Goal: Navigation & Orientation: Go to known website

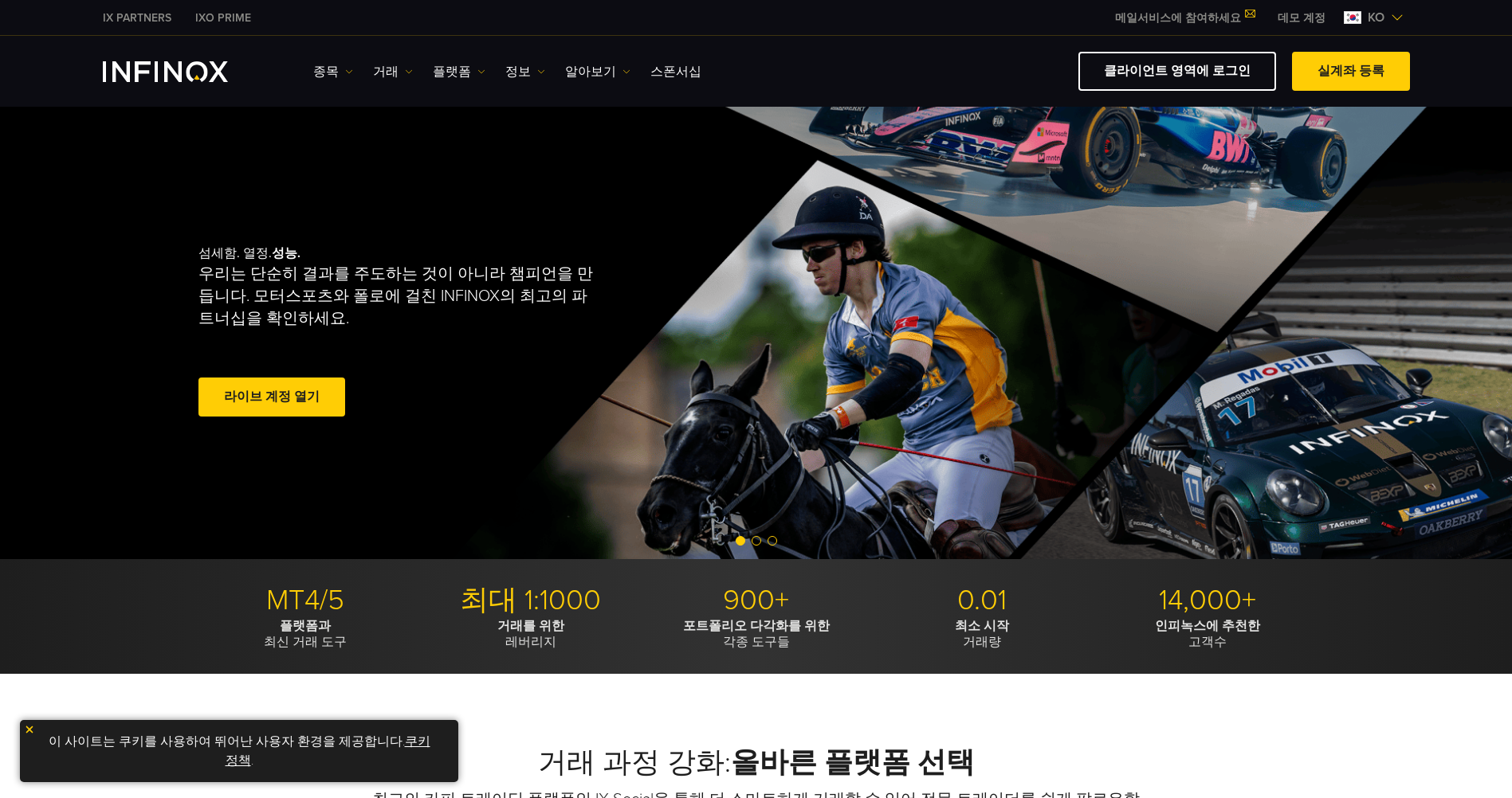
click at [272, 397] on span at bounding box center [272, 397] width 0 height 0
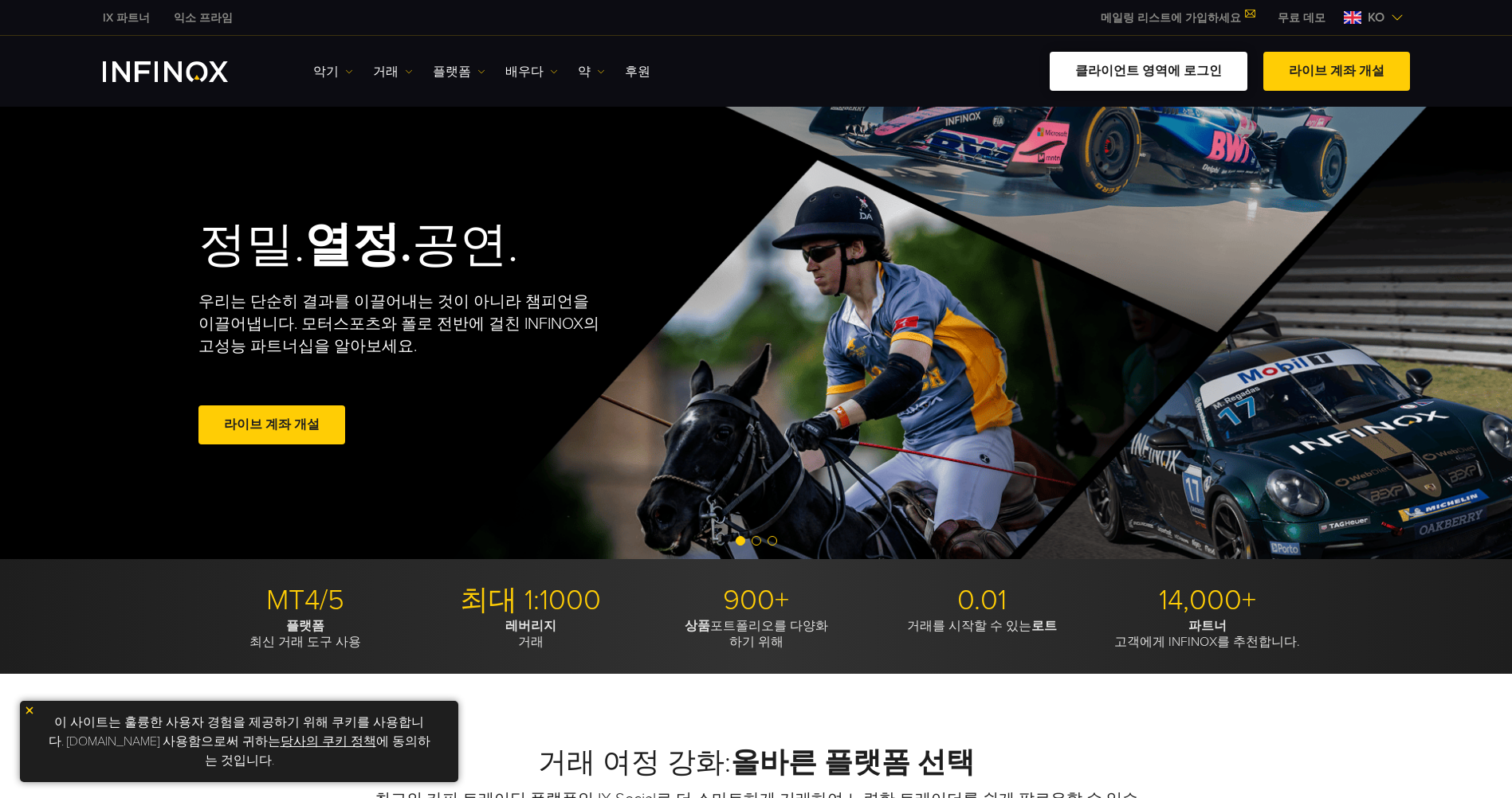
click at [1160, 72] on link "클라이언트 영역에 로그인" at bounding box center [1148, 72] width 198 height 39
